Goal: Obtain resource: Obtain resource

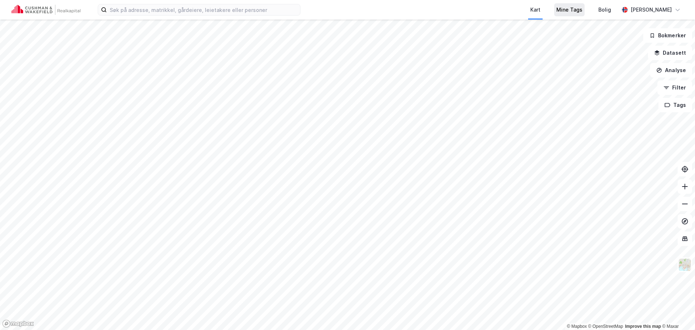
click at [574, 12] on div "Mine Tags" at bounding box center [569, 9] width 26 height 9
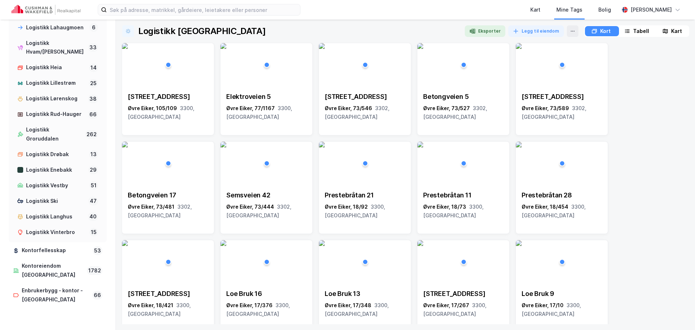
scroll to position [638, 0]
click at [64, 189] on div "Logistikk Vestby" at bounding box center [56, 184] width 60 height 9
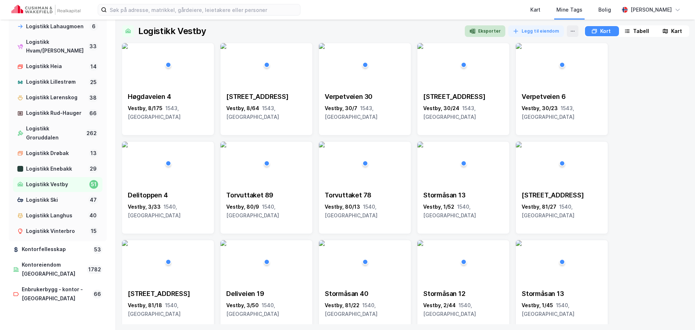
click at [476, 30] on button "Eksporter" at bounding box center [485, 31] width 41 height 12
